Goal: Information Seeking & Learning: Learn about a topic

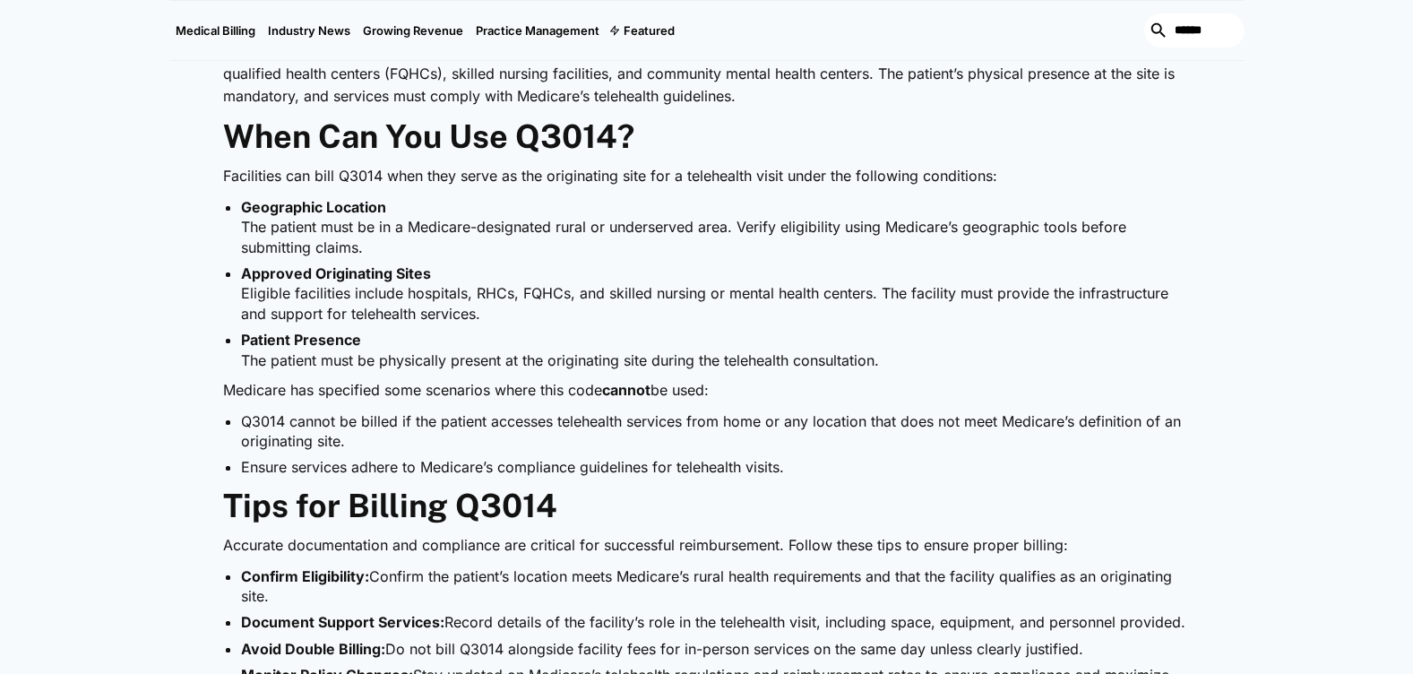
scroll to position [1254, 0]
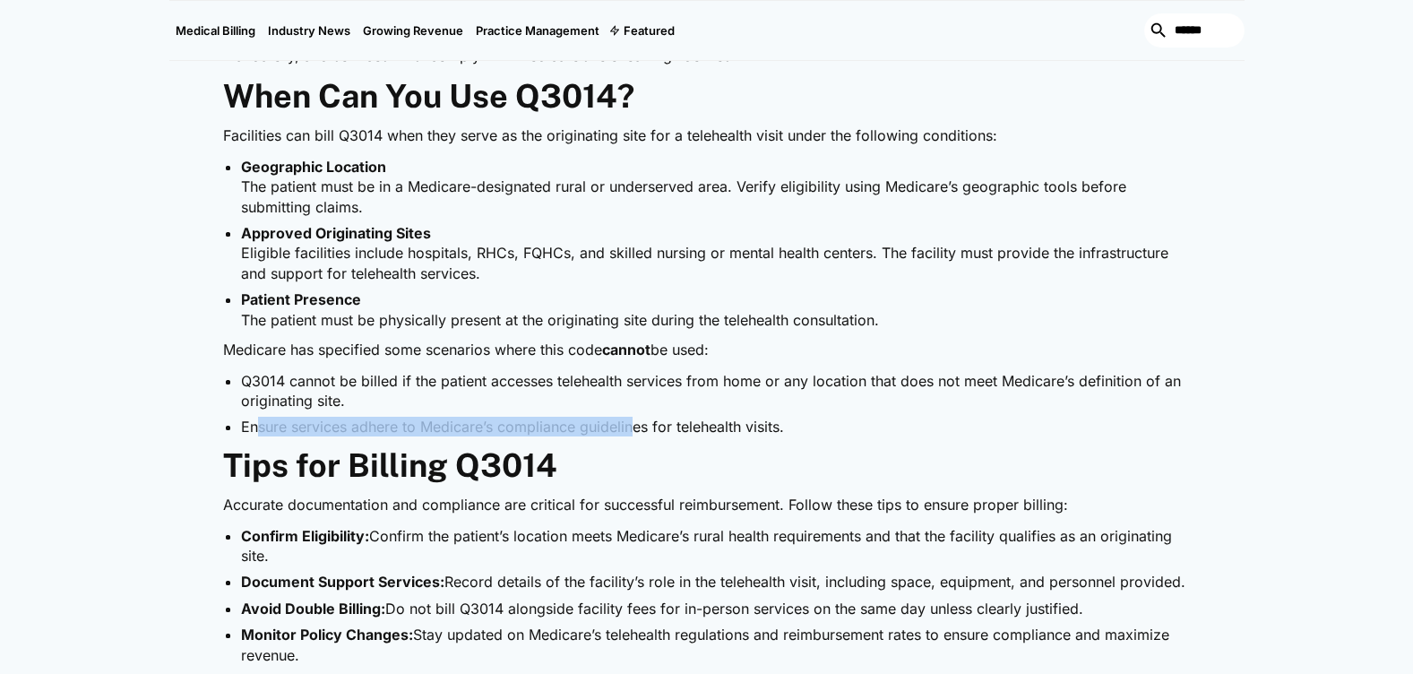
drag, startPoint x: 257, startPoint y: 422, endPoint x: 632, endPoint y: 422, distance: 375.4
click at [632, 422] on li "Ensure services adhere to Medicare’s compliance guidelines for telehealth visit…" at bounding box center [716, 427] width 950 height 20
drag, startPoint x: 632, startPoint y: 422, endPoint x: 463, endPoint y: 414, distance: 169.5
click at [463, 414] on ul "Q3014 cannot be billed if the patient accesses telehealth services from home or…" at bounding box center [707, 404] width 968 height 66
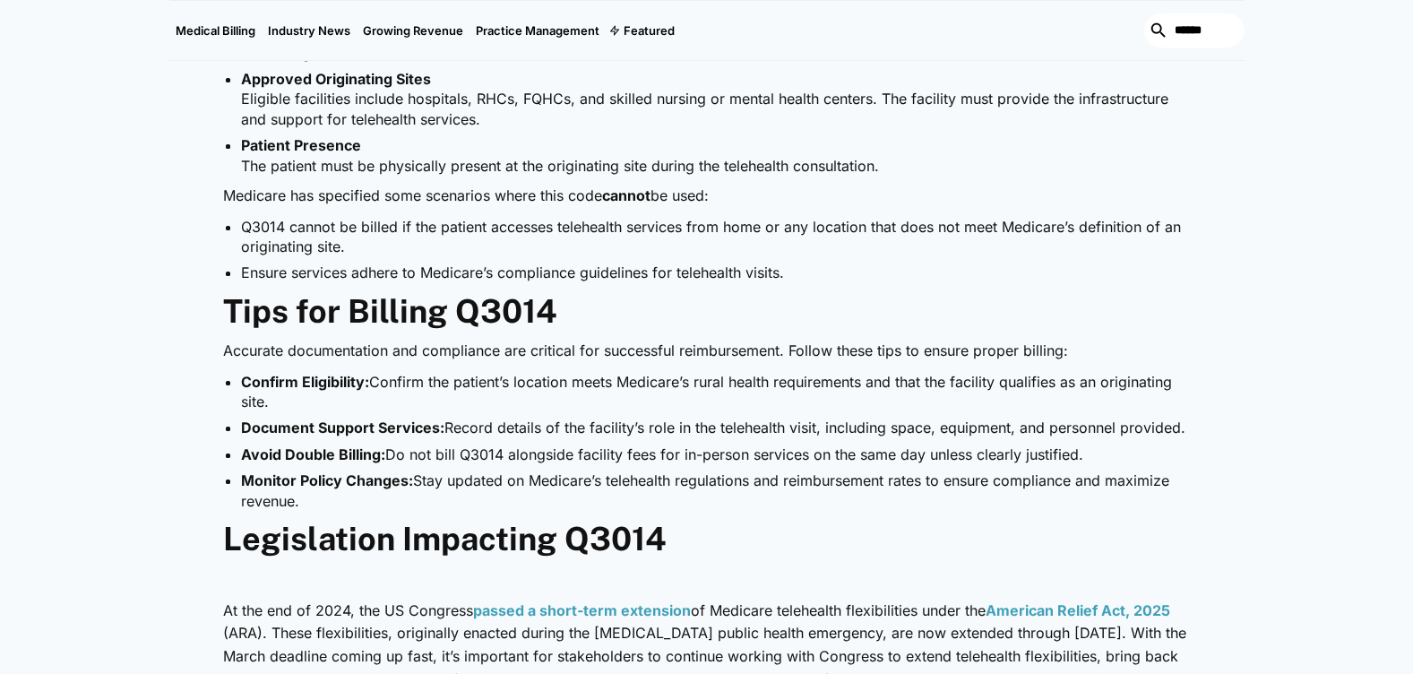
scroll to position [1433, 0]
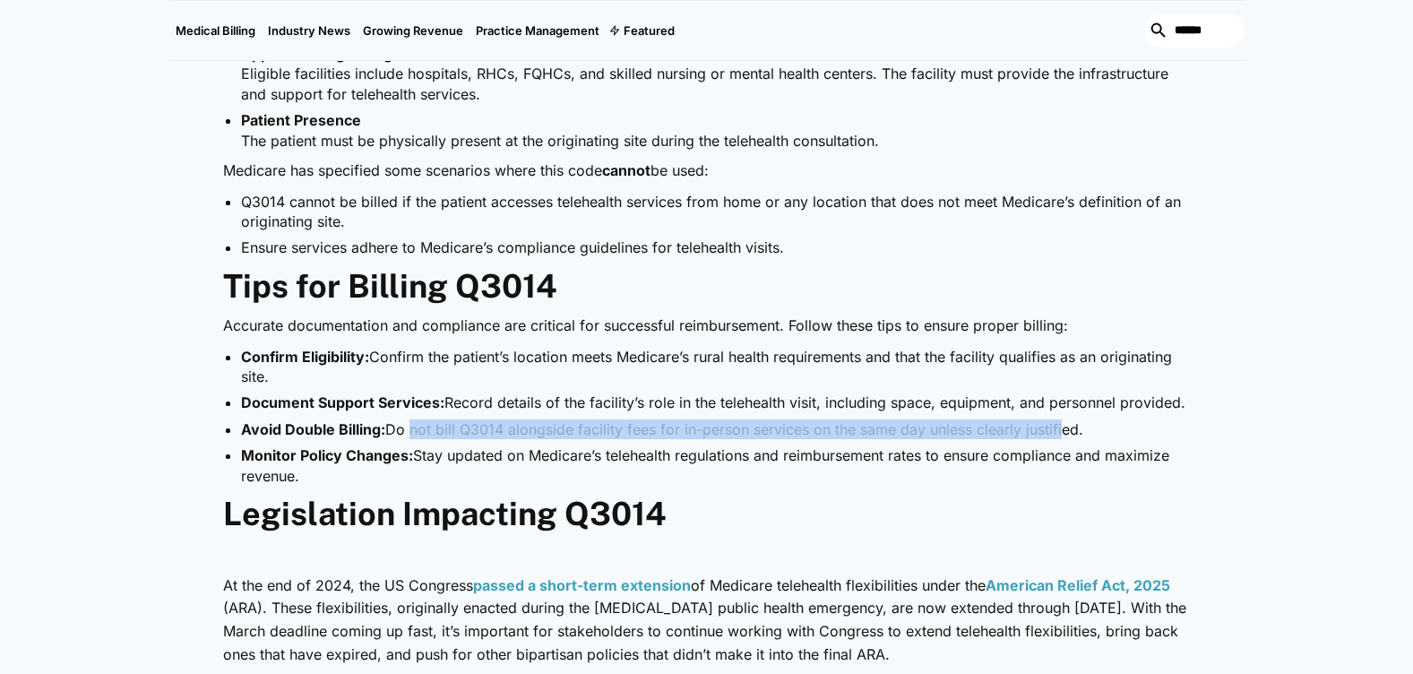
drag, startPoint x: 418, startPoint y: 430, endPoint x: 1060, endPoint y: 430, distance: 641.4
click at [1060, 430] on li "Avoid Double Billing: Do not bill Q3014 alongside facility fees for in-person s…" at bounding box center [716, 429] width 950 height 20
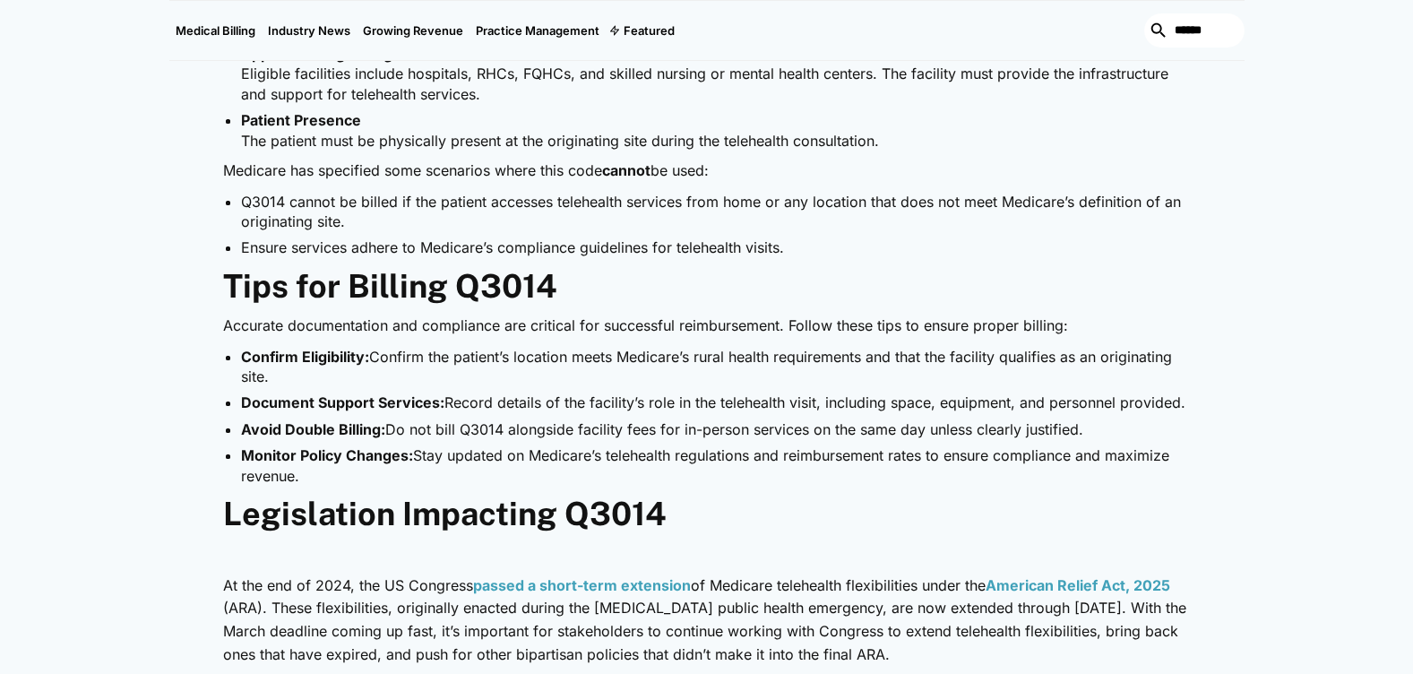
drag, startPoint x: 1060, startPoint y: 430, endPoint x: 963, endPoint y: 445, distance: 97.9
click at [963, 445] on li "Monitor Policy Changes: Stay updated on Medicare’s telehealth regulations and r…" at bounding box center [716, 465] width 950 height 40
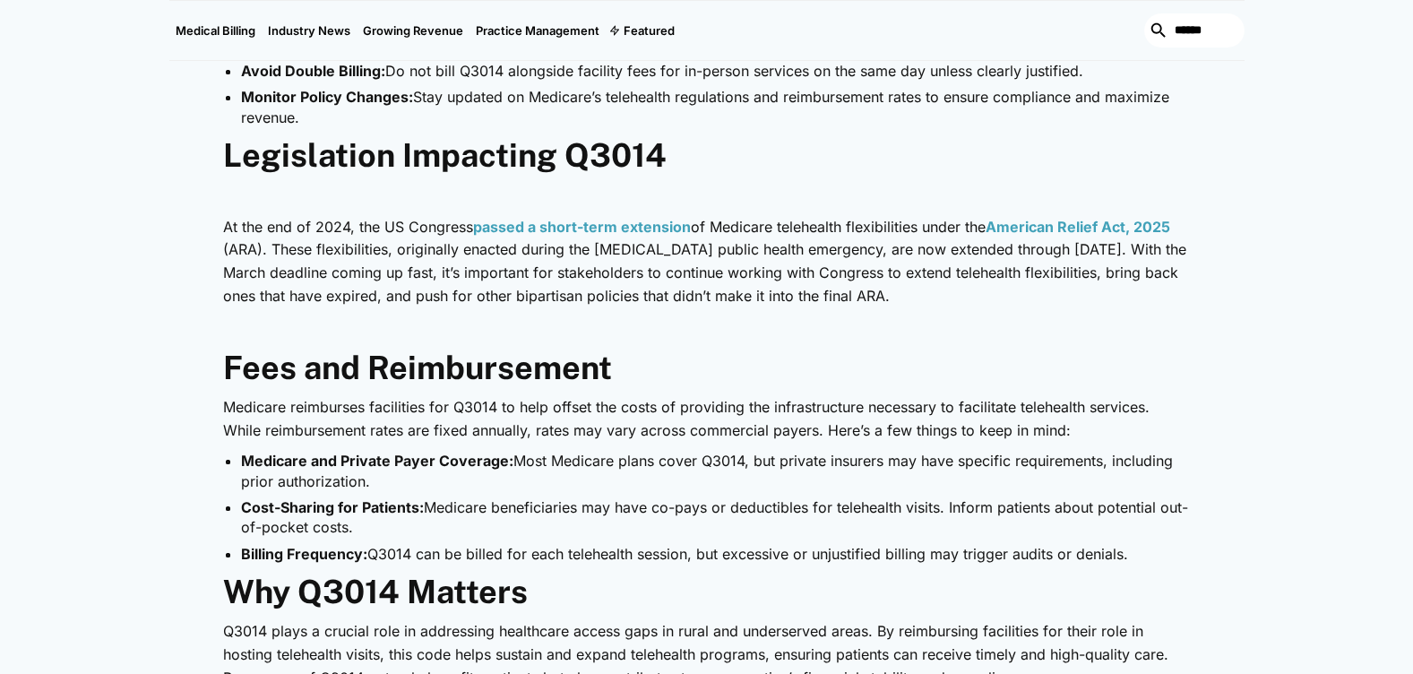
scroll to position [1881, 0]
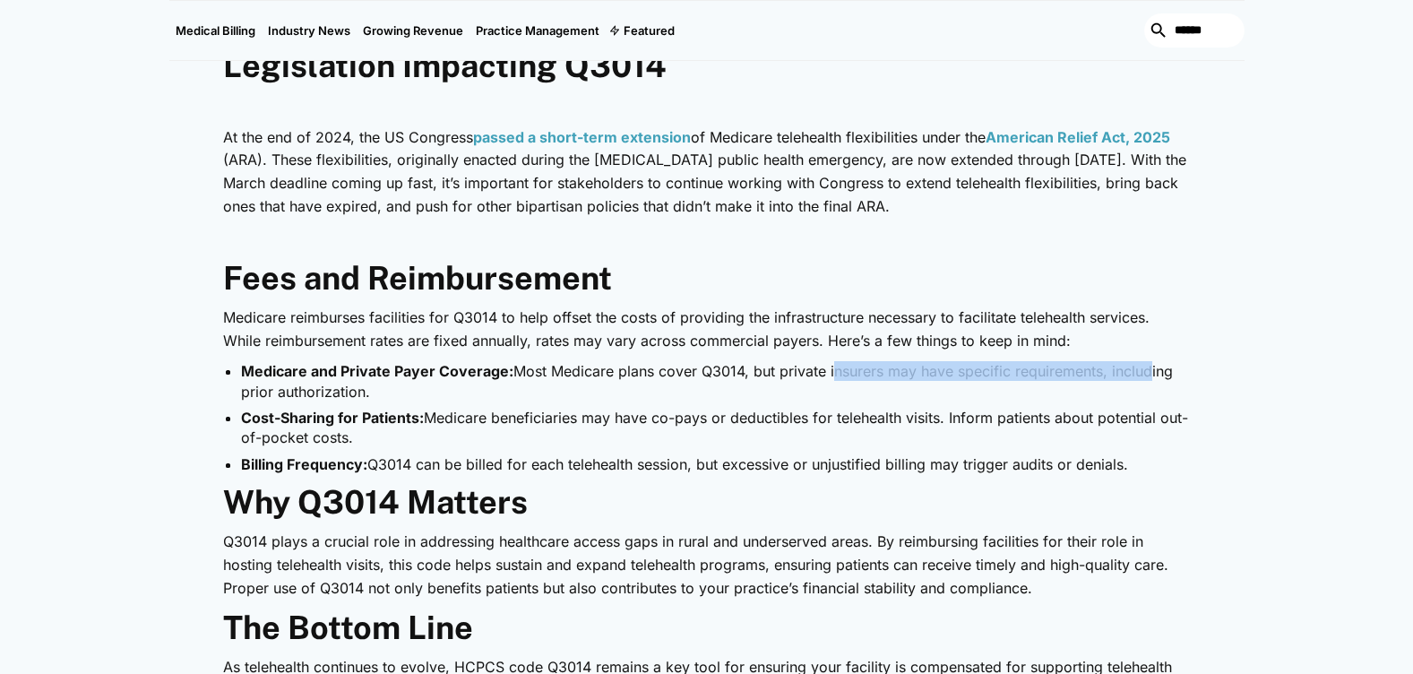
drag, startPoint x: 918, startPoint y: 371, endPoint x: 1147, endPoint y: 371, distance: 228.4
click at [1147, 371] on li "Medicare and Private Payer Coverage: Most Medicare plans cover Q3014, but priva…" at bounding box center [716, 381] width 950 height 40
drag, startPoint x: 1147, startPoint y: 371, endPoint x: 1013, endPoint y: 388, distance: 134.6
click at [1013, 388] on li "Medicare and Private Payer Coverage: Most Medicare plans cover Q3014, but priva…" at bounding box center [716, 381] width 950 height 40
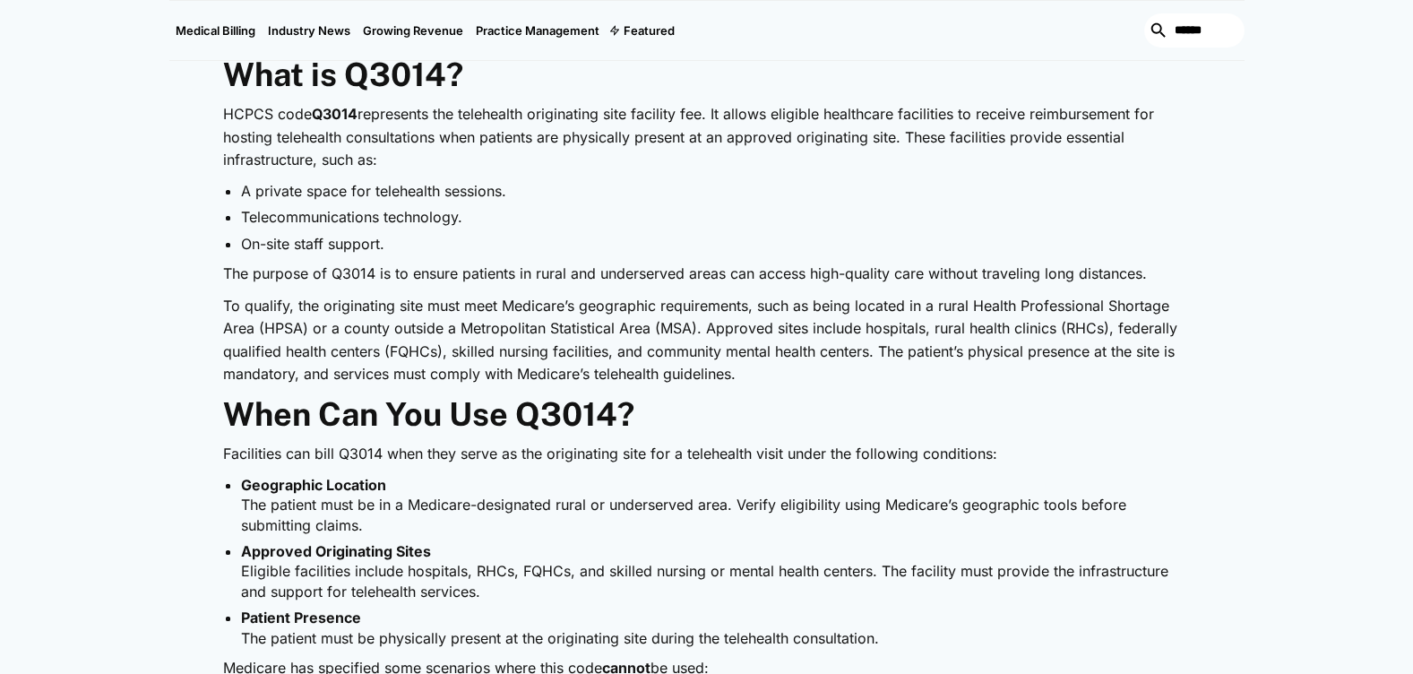
scroll to position [896, 0]
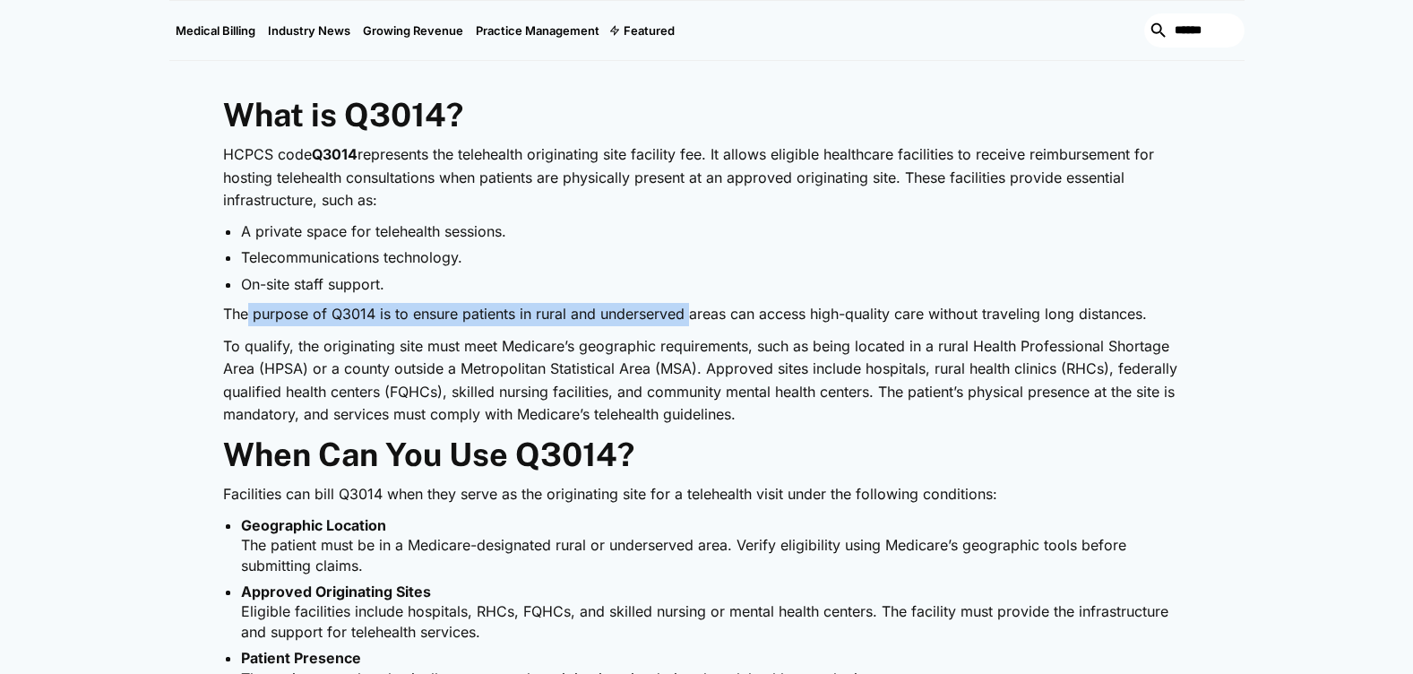
drag, startPoint x: 257, startPoint y: 311, endPoint x: 703, endPoint y: 314, distance: 446.2
click at [703, 314] on p "The purpose of Q3014 is to ensure patients in rural and underserved areas can a…" at bounding box center [707, 314] width 968 height 23
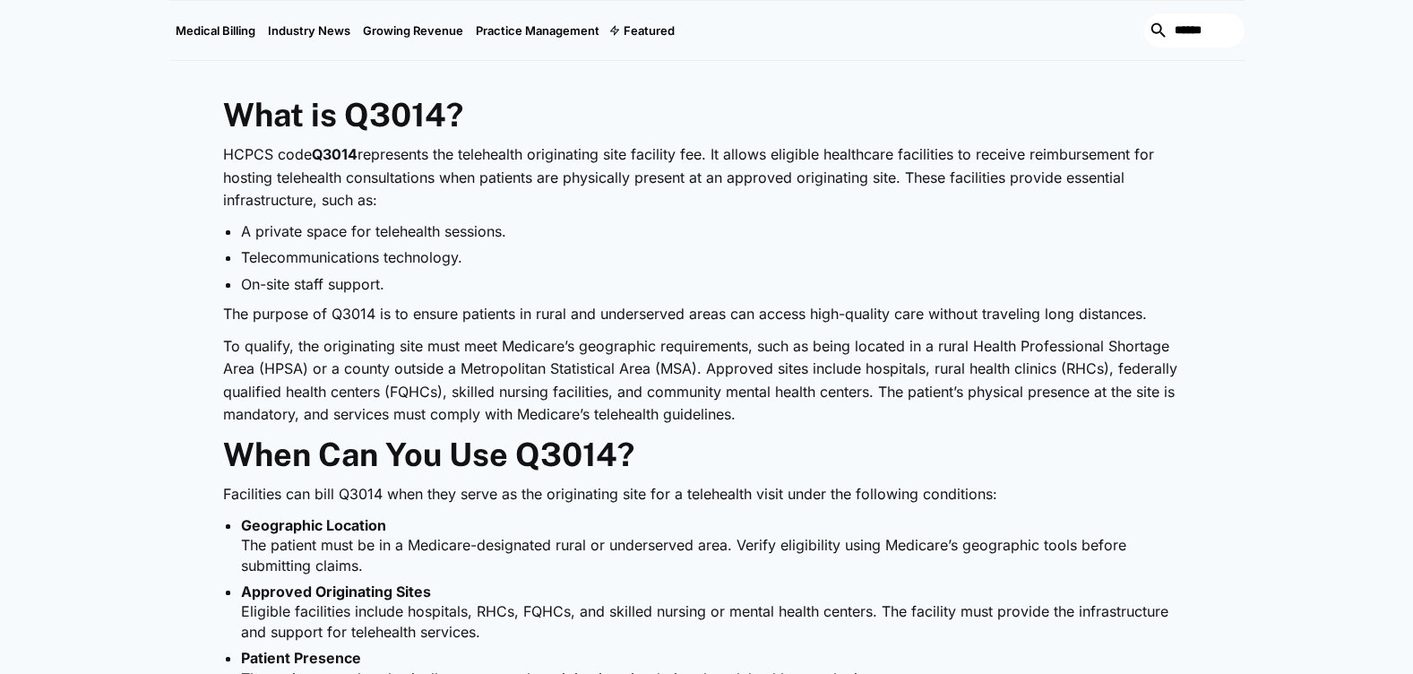
drag, startPoint x: 703, startPoint y: 314, endPoint x: 591, endPoint y: 333, distance: 113.6
drag, startPoint x: 788, startPoint y: 315, endPoint x: 997, endPoint y: 315, distance: 208.7
click at [997, 315] on p "The purpose of Q3014 is to ensure patients in rural and underserved areas can a…" at bounding box center [707, 314] width 968 height 23
drag, startPoint x: 997, startPoint y: 315, endPoint x: 924, endPoint y: 323, distance: 73.9
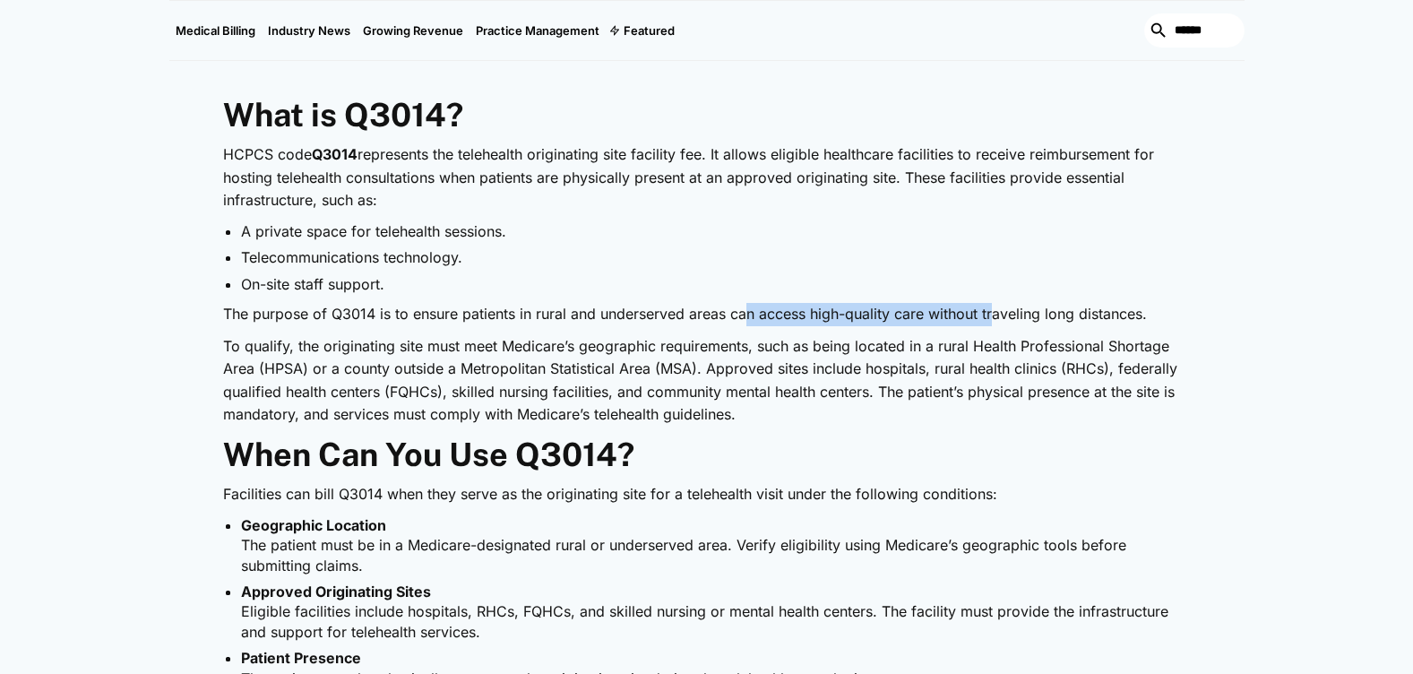
click at [924, 323] on p "The purpose of Q3014 is to ensure patients in rural and underserved areas can a…" at bounding box center [707, 314] width 968 height 23
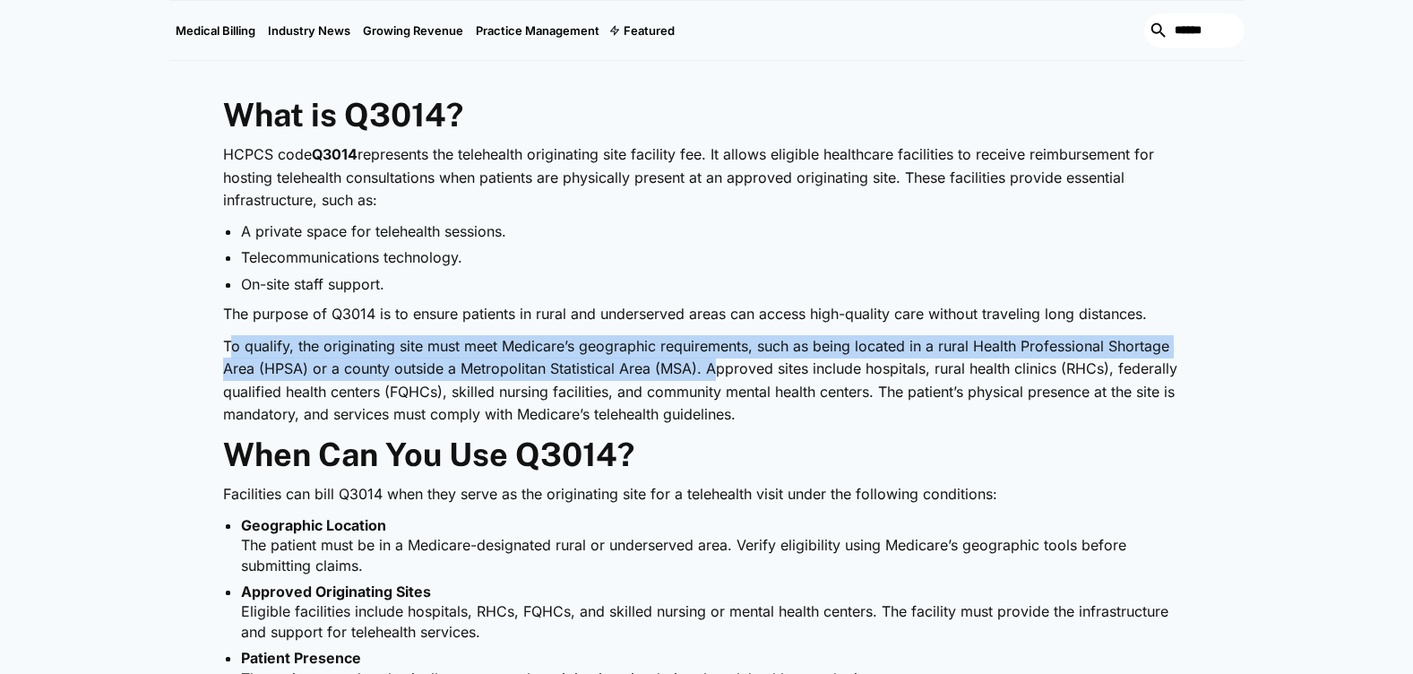
drag, startPoint x: 230, startPoint y: 347, endPoint x: 717, endPoint y: 368, distance: 486.9
click at [717, 368] on p "To qualify, the originating site must meet Medicare’s geographic requirements, …" at bounding box center [707, 380] width 968 height 91
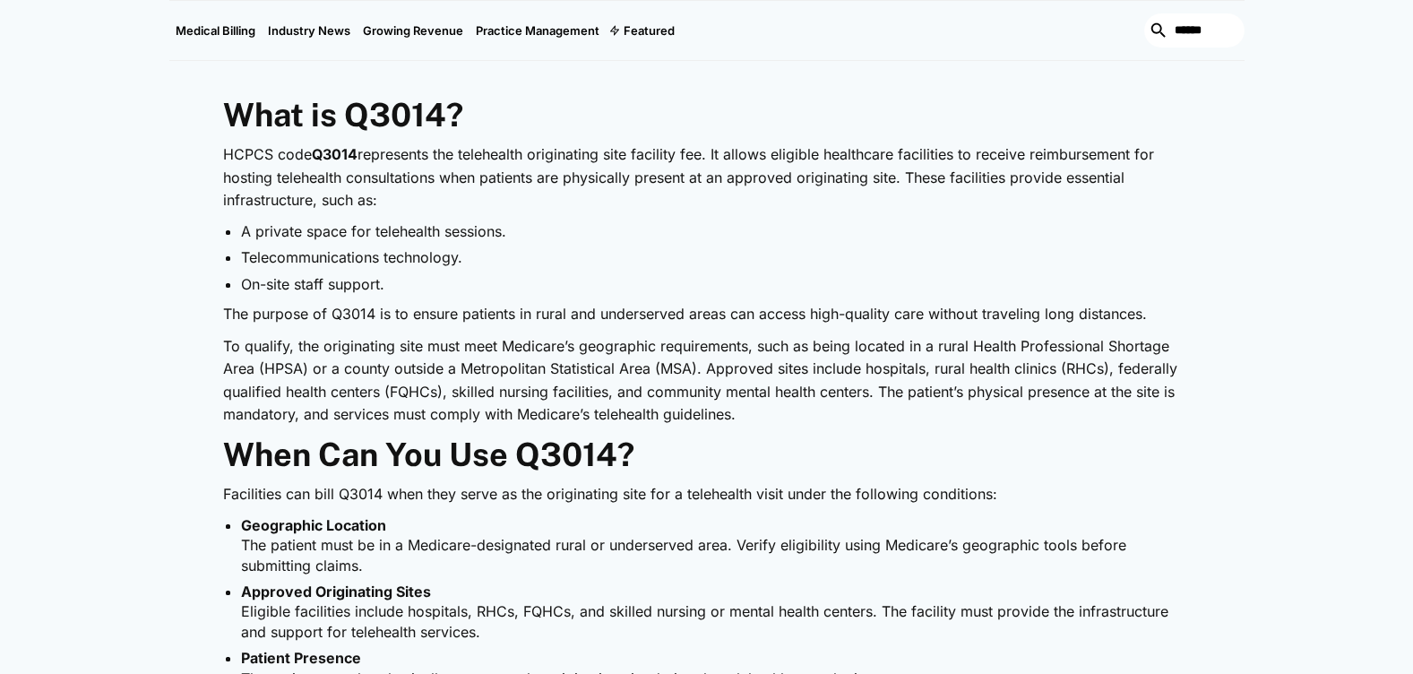
drag, startPoint x: 717, startPoint y: 368, endPoint x: 618, endPoint y: 397, distance: 102.6
click at [622, 397] on p "To qualify, the originating site must meet Medicare’s geographic requirements, …" at bounding box center [707, 380] width 968 height 91
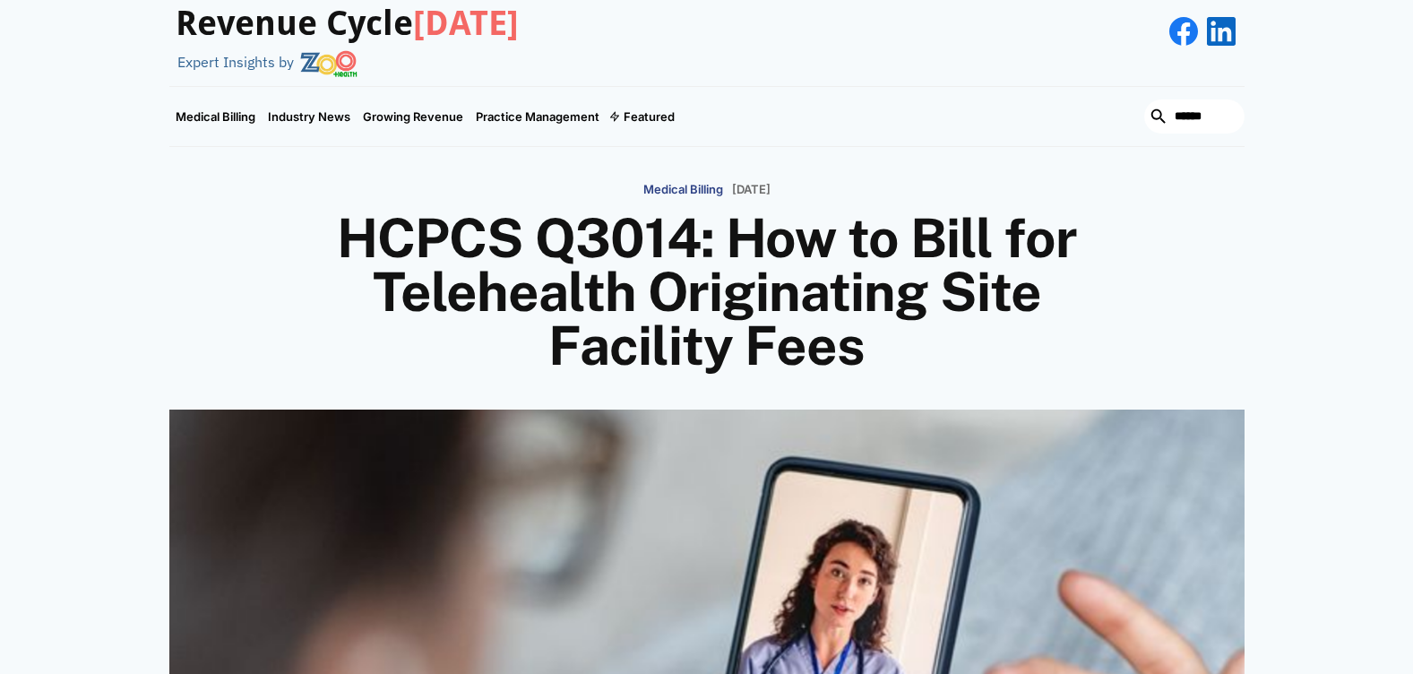
scroll to position [0, 0]
